Goal: Information Seeking & Learning: Learn about a topic

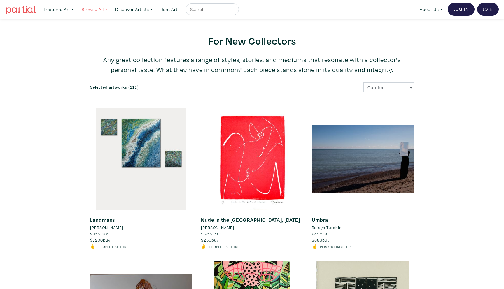
click at [76, 11] on link "Browse All" at bounding box center [58, 9] width 35 height 12
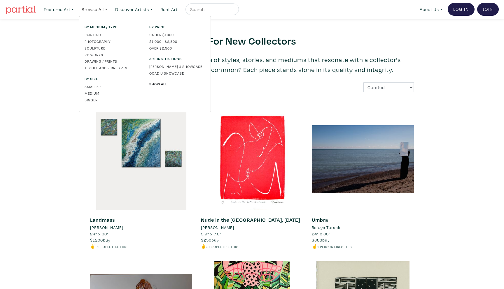
click at [97, 35] on link "Painting" at bounding box center [113, 34] width 56 height 5
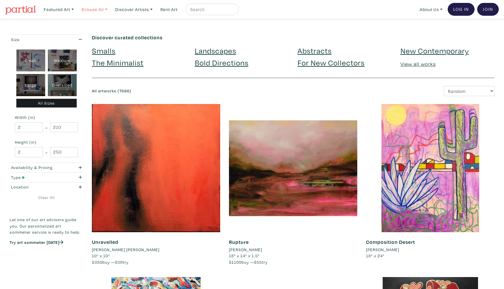
click at [76, 10] on link "Browse All" at bounding box center [58, 9] width 35 height 12
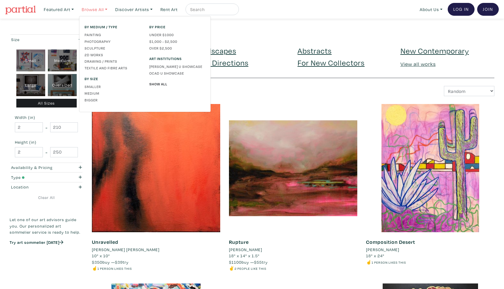
click at [104, 9] on link "Browse All" at bounding box center [94, 9] width 31 height 12
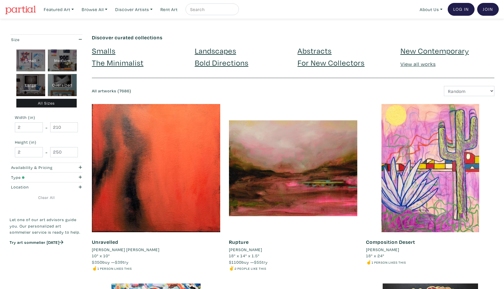
click at [215, 51] on link "Landscapes" at bounding box center [215, 50] width 41 height 10
click at [314, 64] on link "For New Collectors" at bounding box center [330, 62] width 67 height 10
click at [459, 92] on select "Newest Random Price: Low to High Price: High to Low" at bounding box center [469, 91] width 50 height 10
click at [323, 54] on link "Abstracts" at bounding box center [314, 50] width 34 height 10
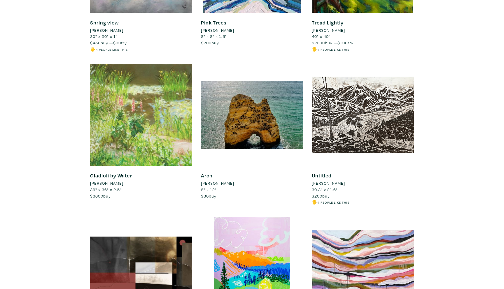
scroll to position [2718, 0]
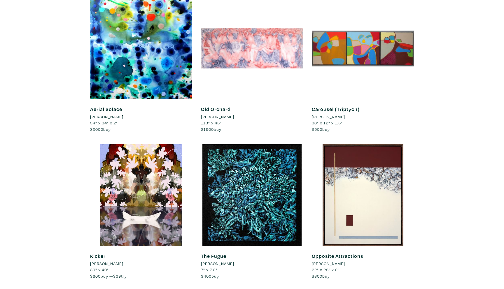
scroll to position [491, 0]
